Goal: Information Seeking & Learning: Learn about a topic

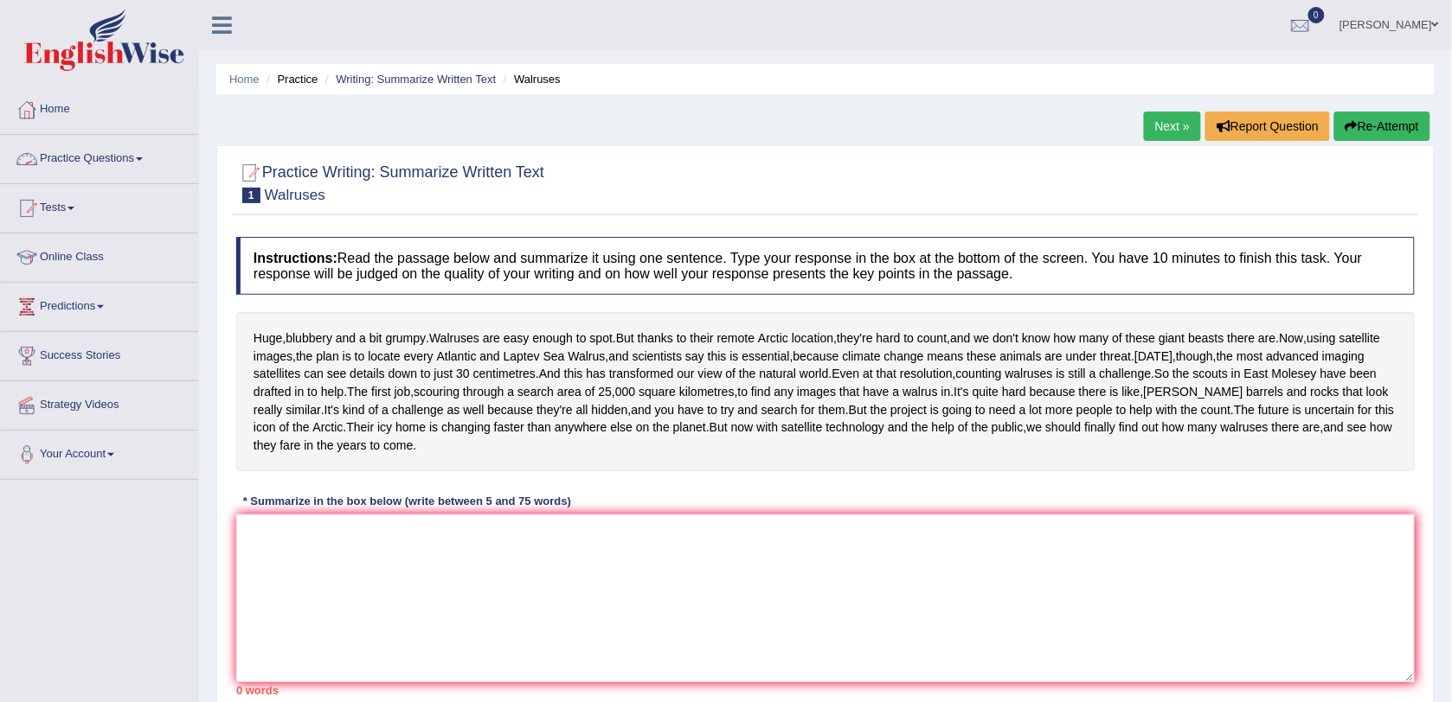
click at [92, 161] on link "Practice Questions" at bounding box center [99, 156] width 197 height 43
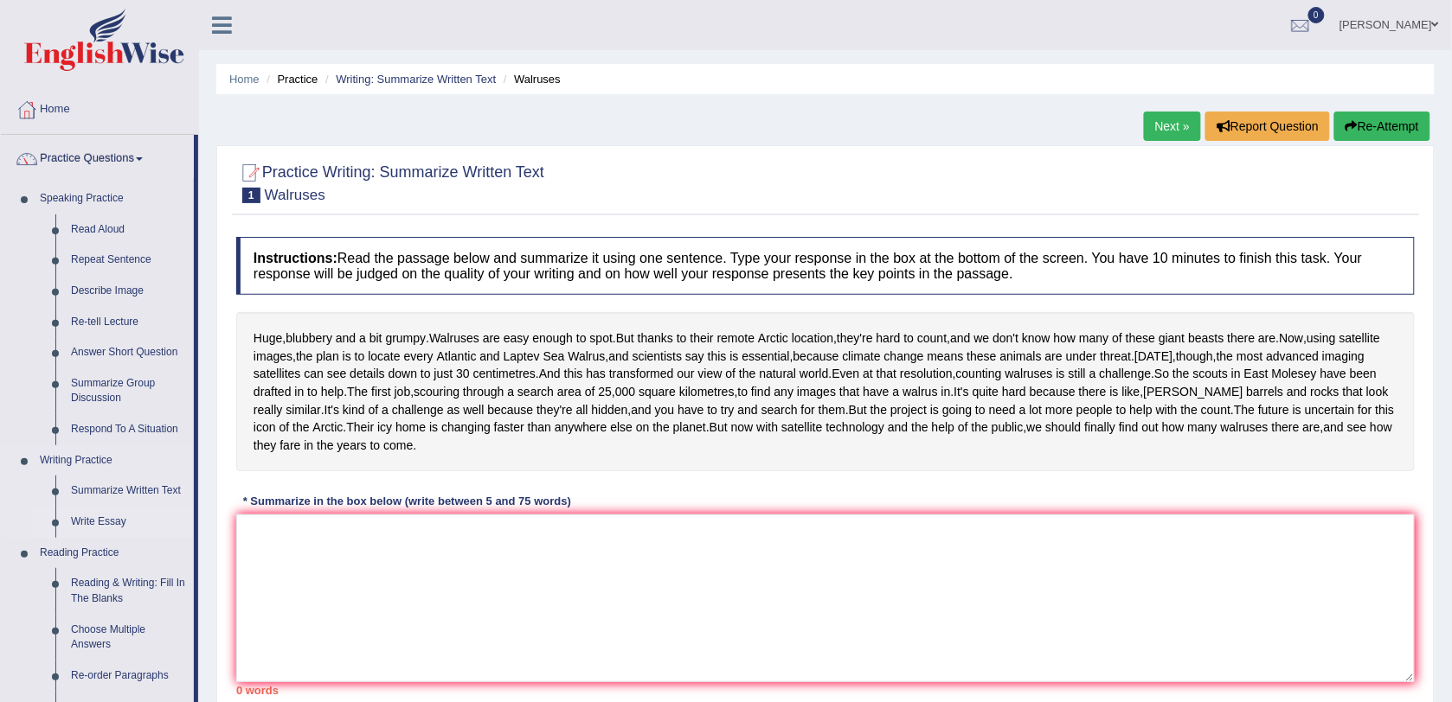
click at [79, 524] on link "Write Essay" at bounding box center [128, 522] width 131 height 31
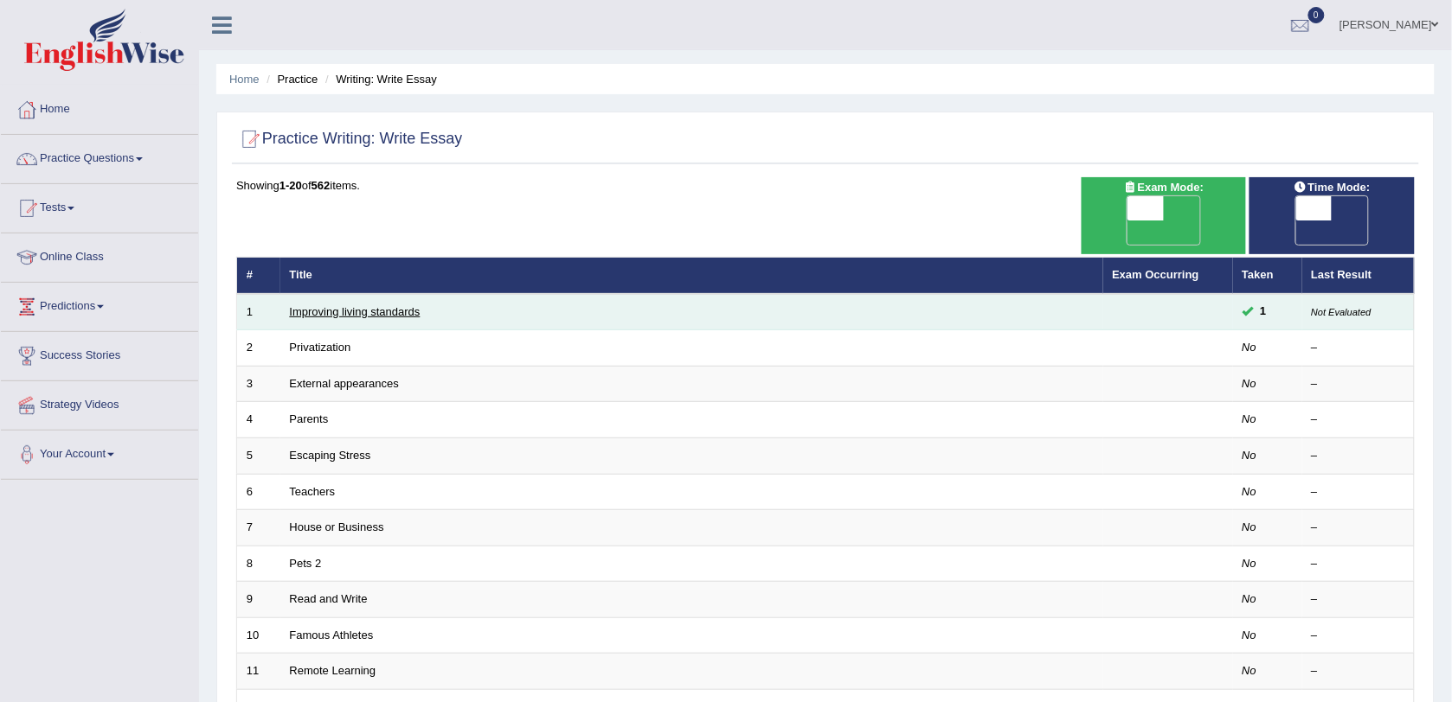
click at [407, 305] on link "Improving living standards" at bounding box center [355, 311] width 131 height 13
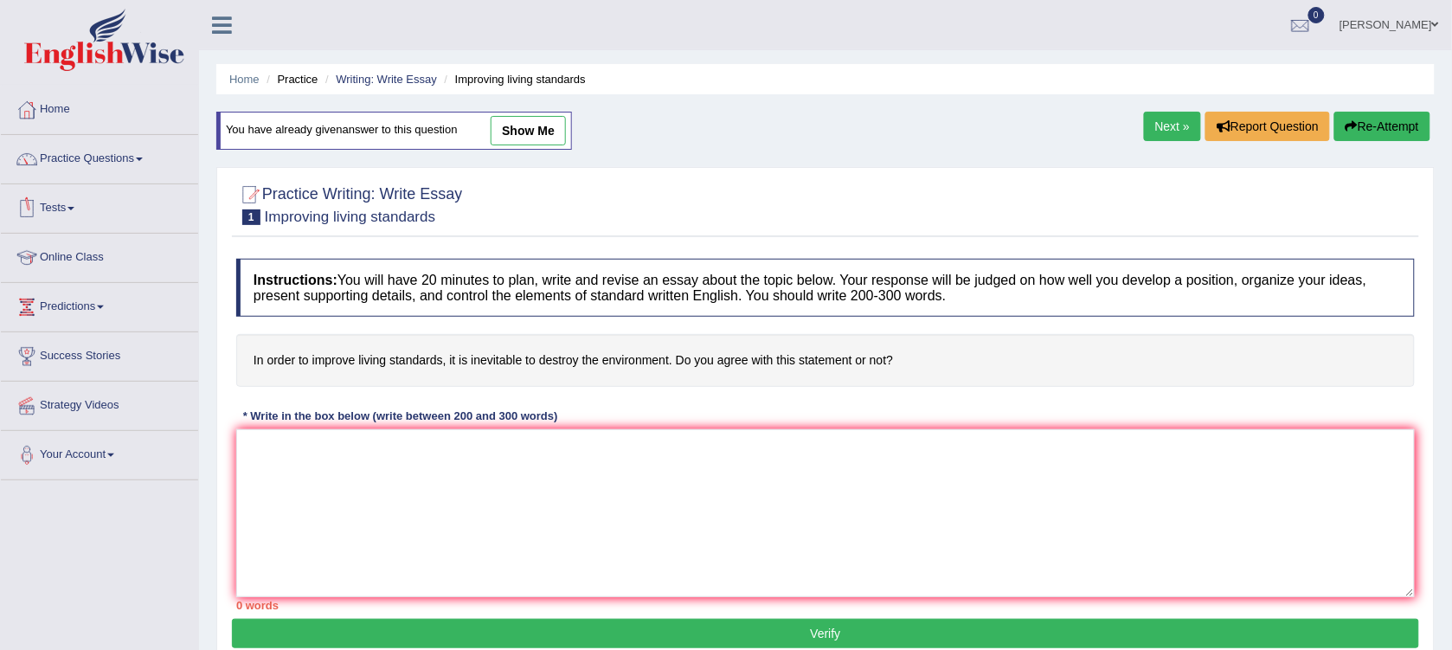
click at [69, 140] on link "Practice Questions" at bounding box center [99, 156] width 197 height 43
click at [70, 140] on link "Practice Questions" at bounding box center [99, 156] width 197 height 43
click at [508, 124] on link "show me" at bounding box center [528, 130] width 75 height 29
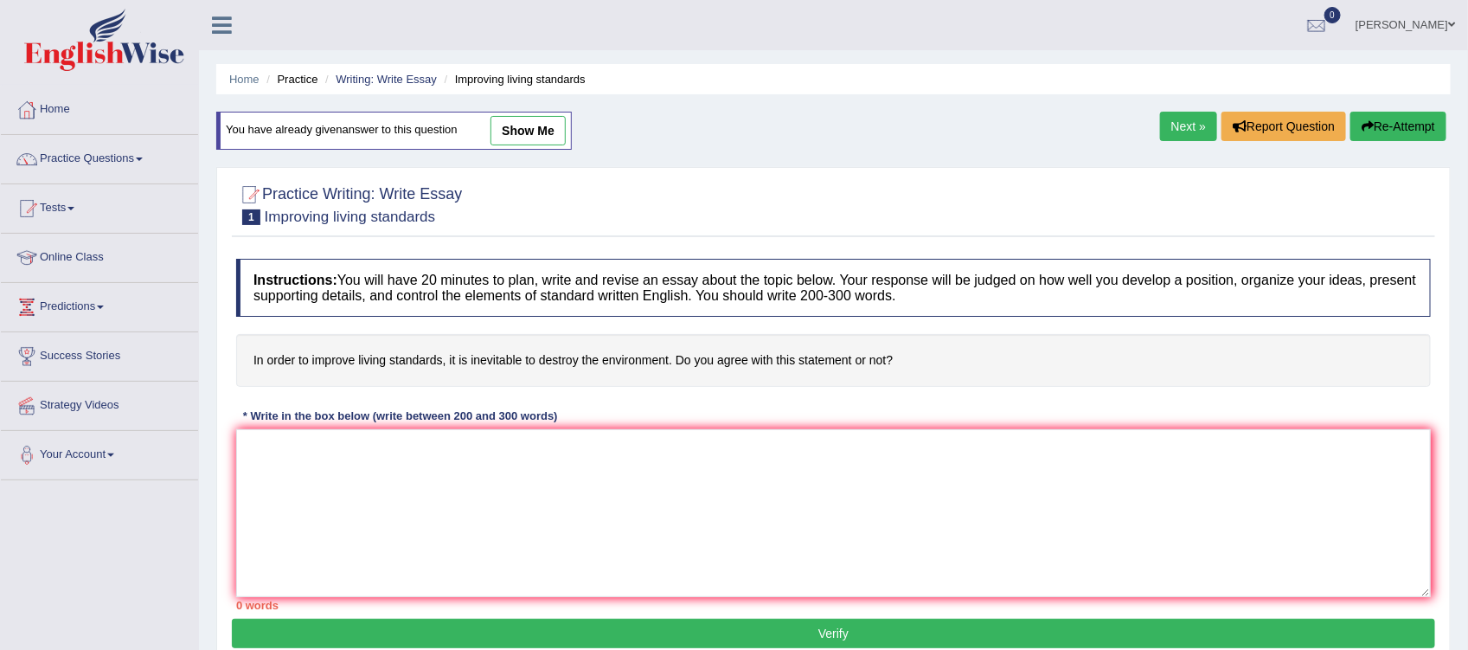
type textarea "The increasing influence of improving living standards on our lives has ignited…"
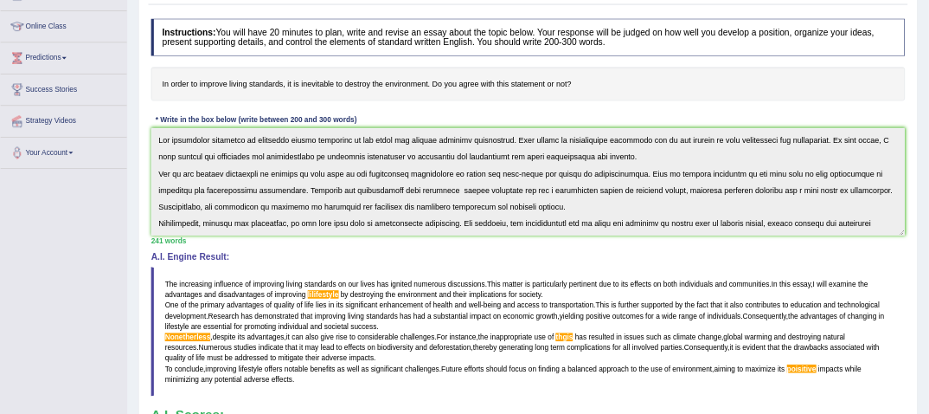
scroll to position [216, 0]
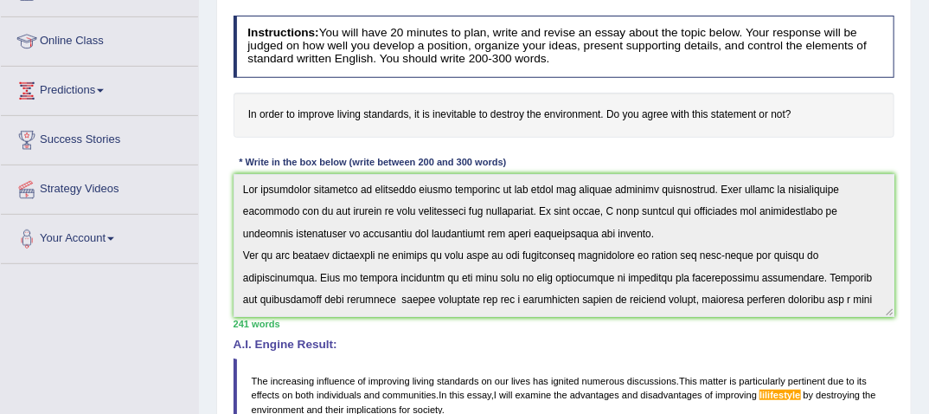
click at [809, 170] on div "Instructions: You will have 20 minutes to plan, write and revise an essay about…" at bounding box center [563, 360] width 669 height 705
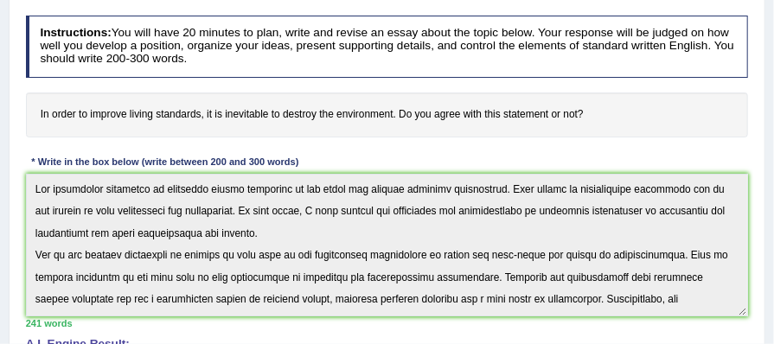
drag, startPoint x: 1264, startPoint y: 266, endPoint x: 578, endPoint y: 122, distance: 701.1
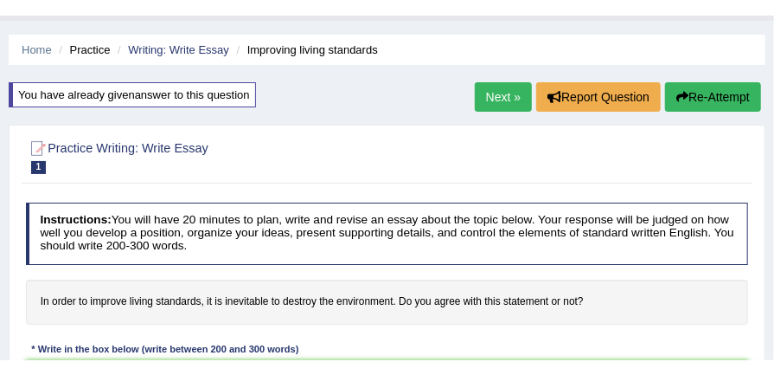
scroll to position [0, 0]
